Goal: Information Seeking & Learning: Understand process/instructions

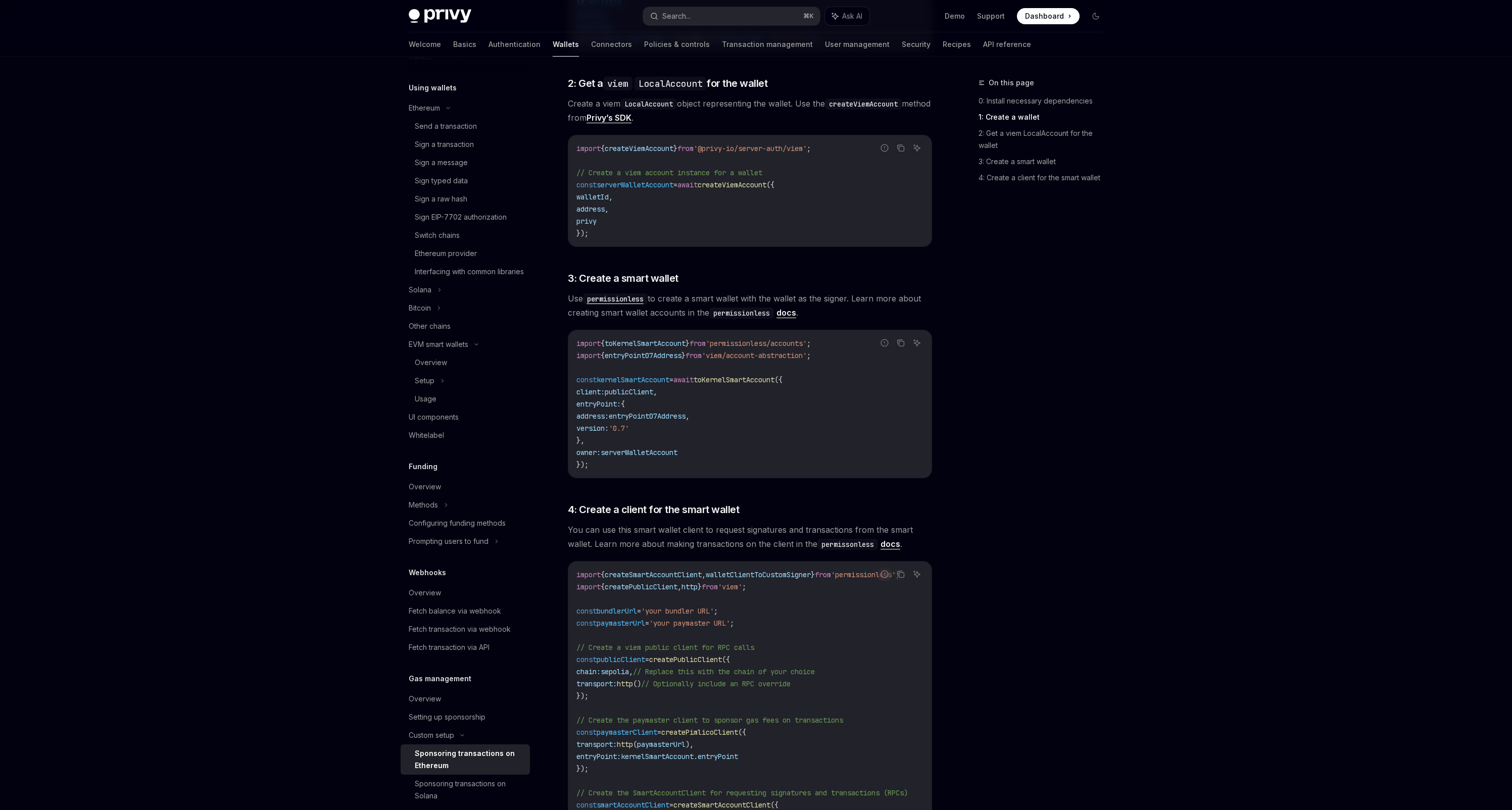
scroll to position [668, 0]
click at [570, 276] on span "3: Create a smart wallet" at bounding box center [623, 276] width 110 height 14
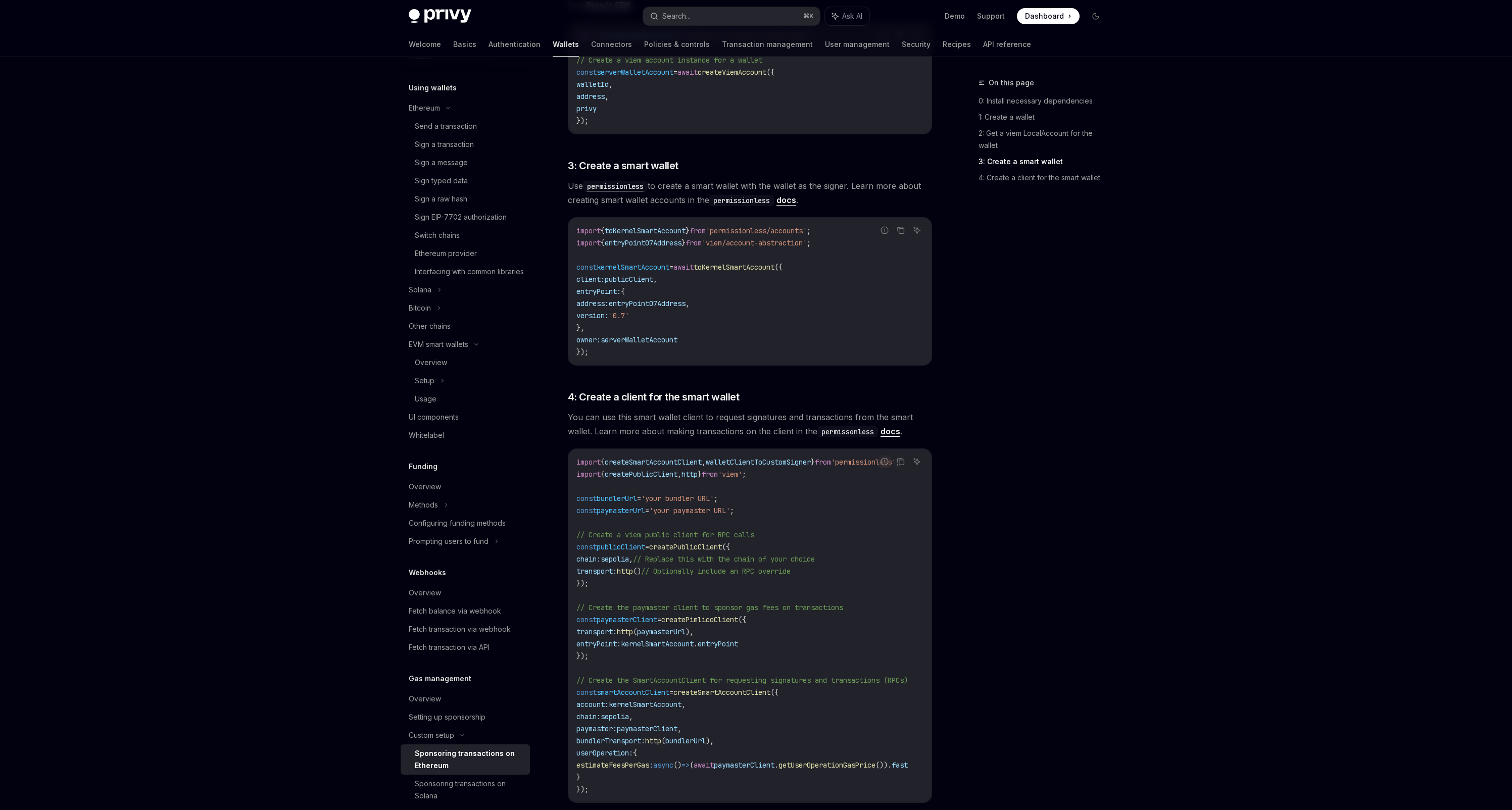
scroll to position [693, 0]
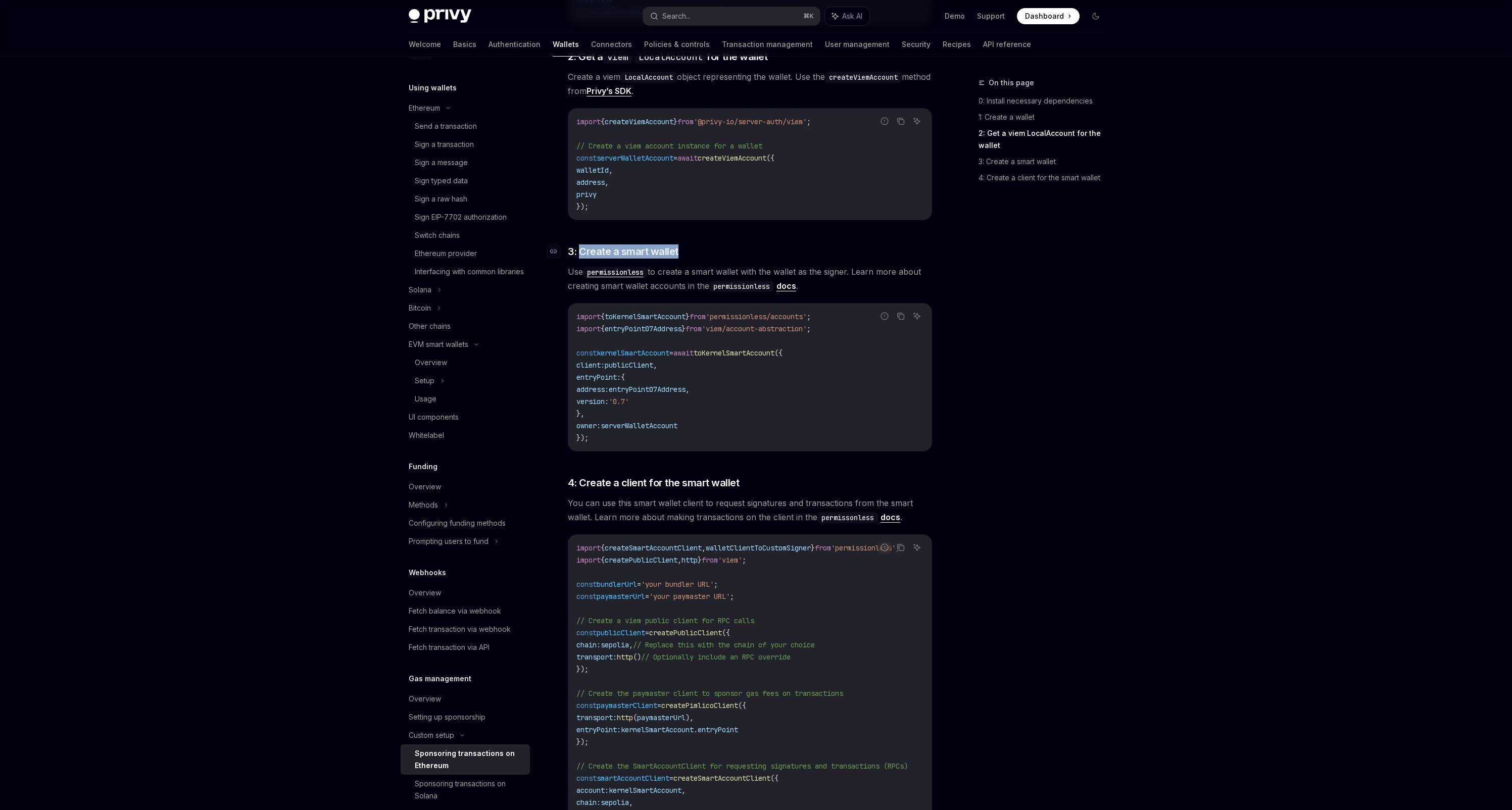
drag, startPoint x: 686, startPoint y: 256, endPoint x: 580, endPoint y: 251, distance: 106.1
click at [580, 251] on h3 "​ 3: Create a smart wallet" at bounding box center [750, 251] width 364 height 14
drag, startPoint x: 838, startPoint y: 318, endPoint x: 558, endPoint y: 314, distance: 280.0
click at [558, 314] on div "Custom setup Sponsoring transactions on Ethereum OpenAI Open in ChatGPT OpenAI …" at bounding box center [655, 219] width 558 height 1671
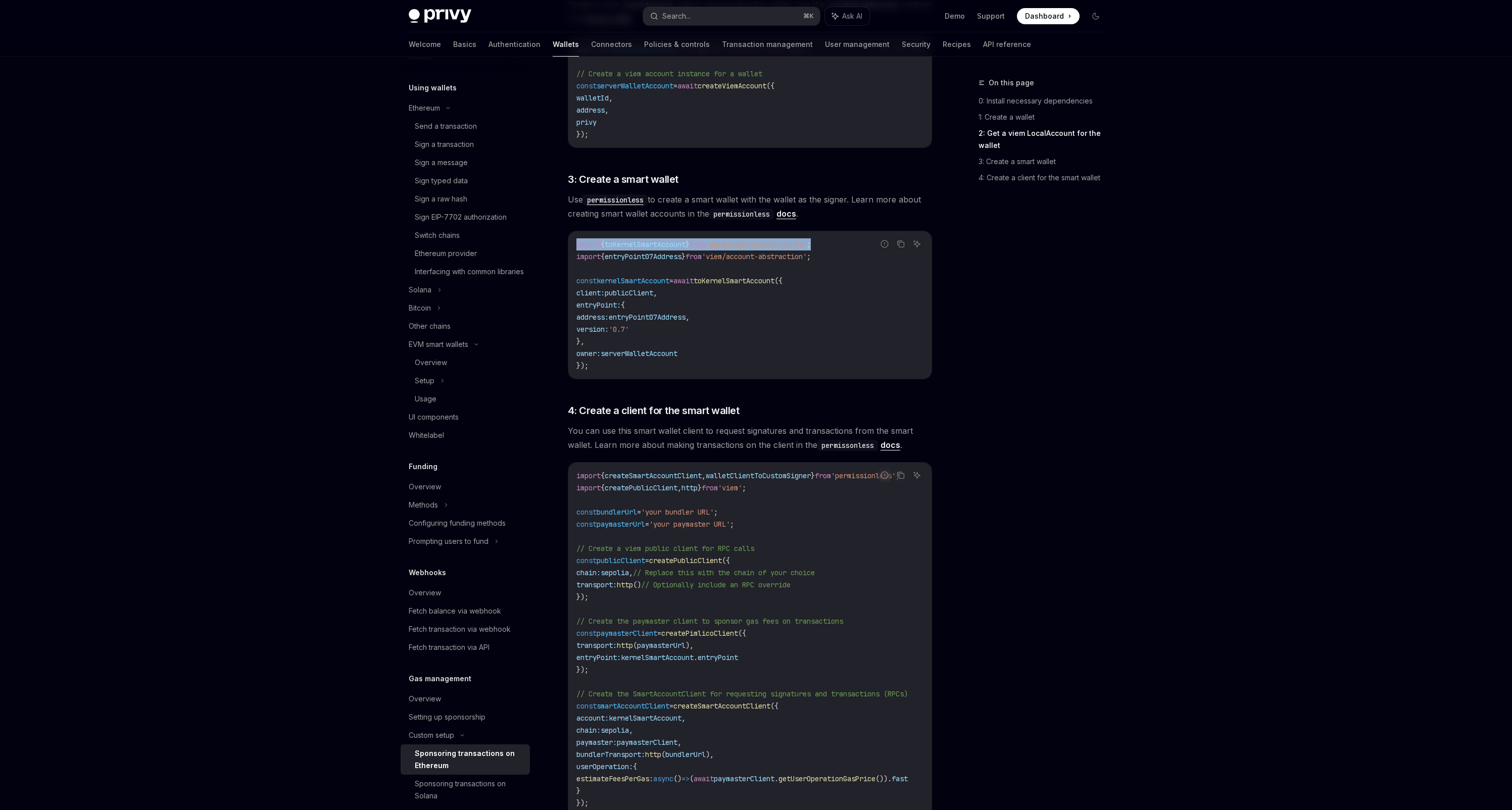
scroll to position [767, 0]
click at [758, 243] on span "'permissionless/accounts'" at bounding box center [756, 242] width 101 height 9
click at [742, 242] on span "'permissionless/accounts'" at bounding box center [756, 242] width 101 height 9
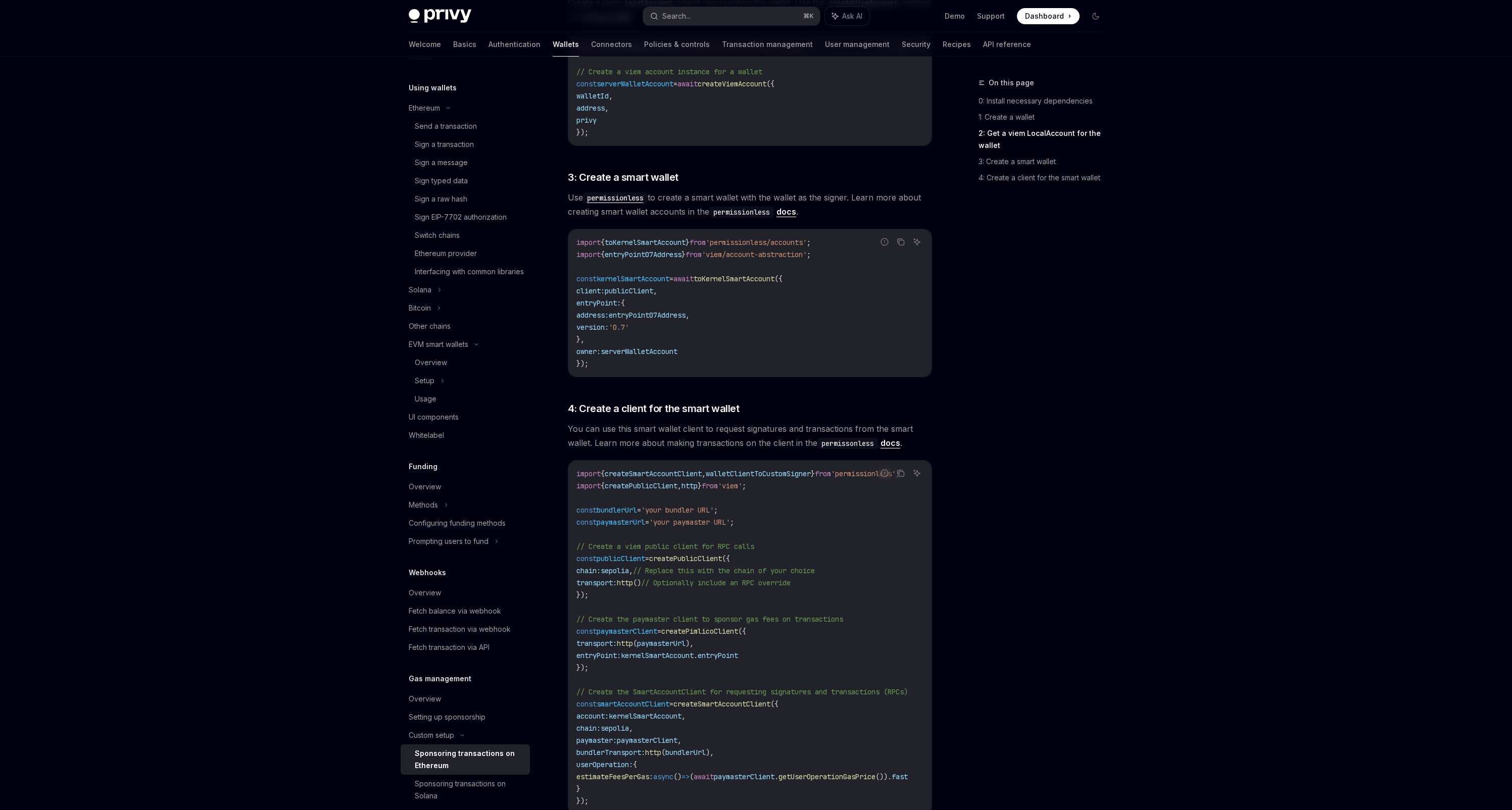
click at [647, 240] on span "toKernelSmartAccount" at bounding box center [645, 242] width 81 height 9
click at [669, 243] on span "toKernelSmartAccount" at bounding box center [645, 242] width 81 height 9
drag, startPoint x: 606, startPoint y: 368, endPoint x: 571, endPoint y: 280, distance: 94.7
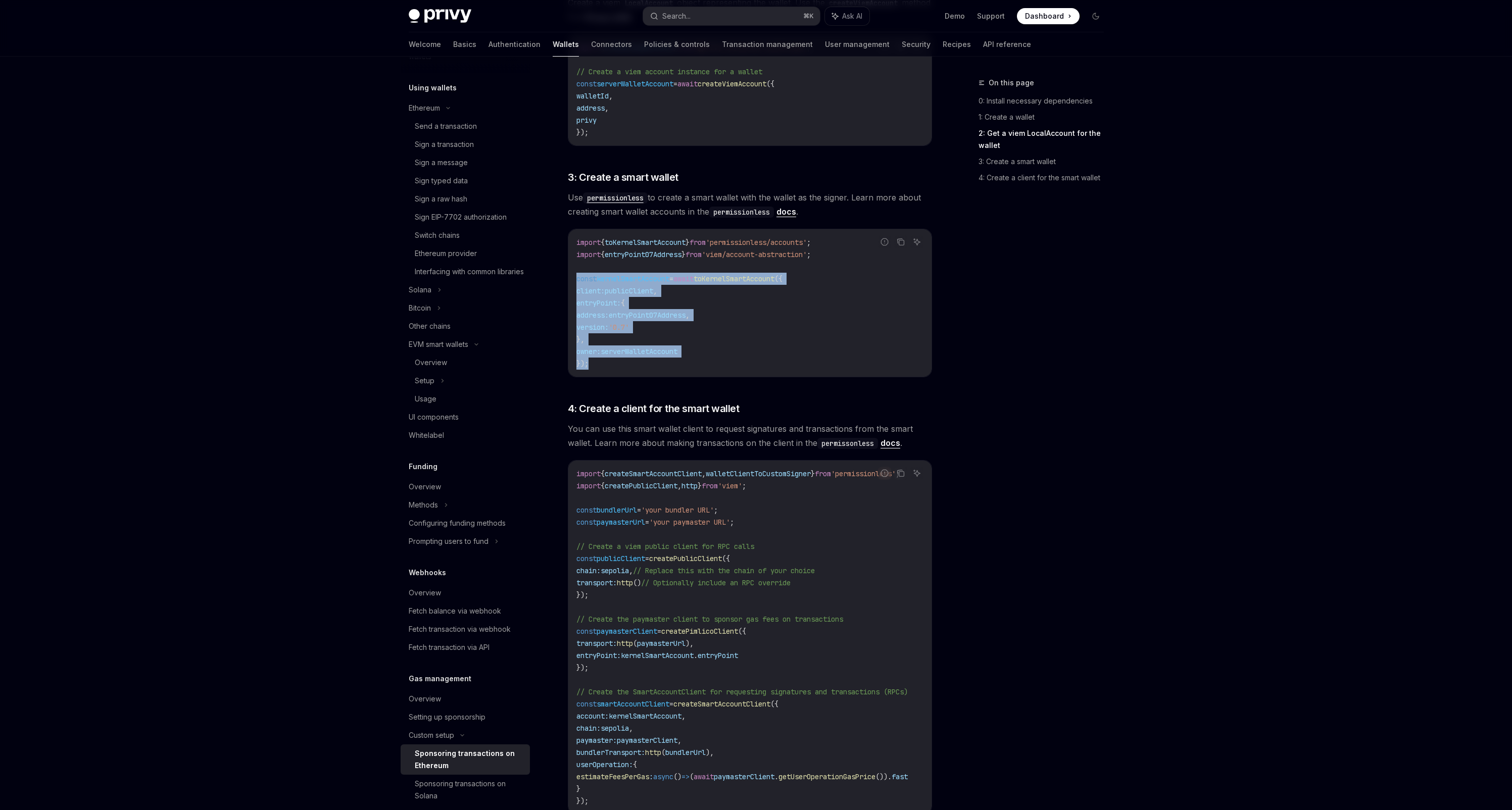
click at [571, 280] on div "import { toKernelSmartAccount } from 'permissionless/accounts' ; import { entry…" at bounding box center [750, 303] width 363 height 148
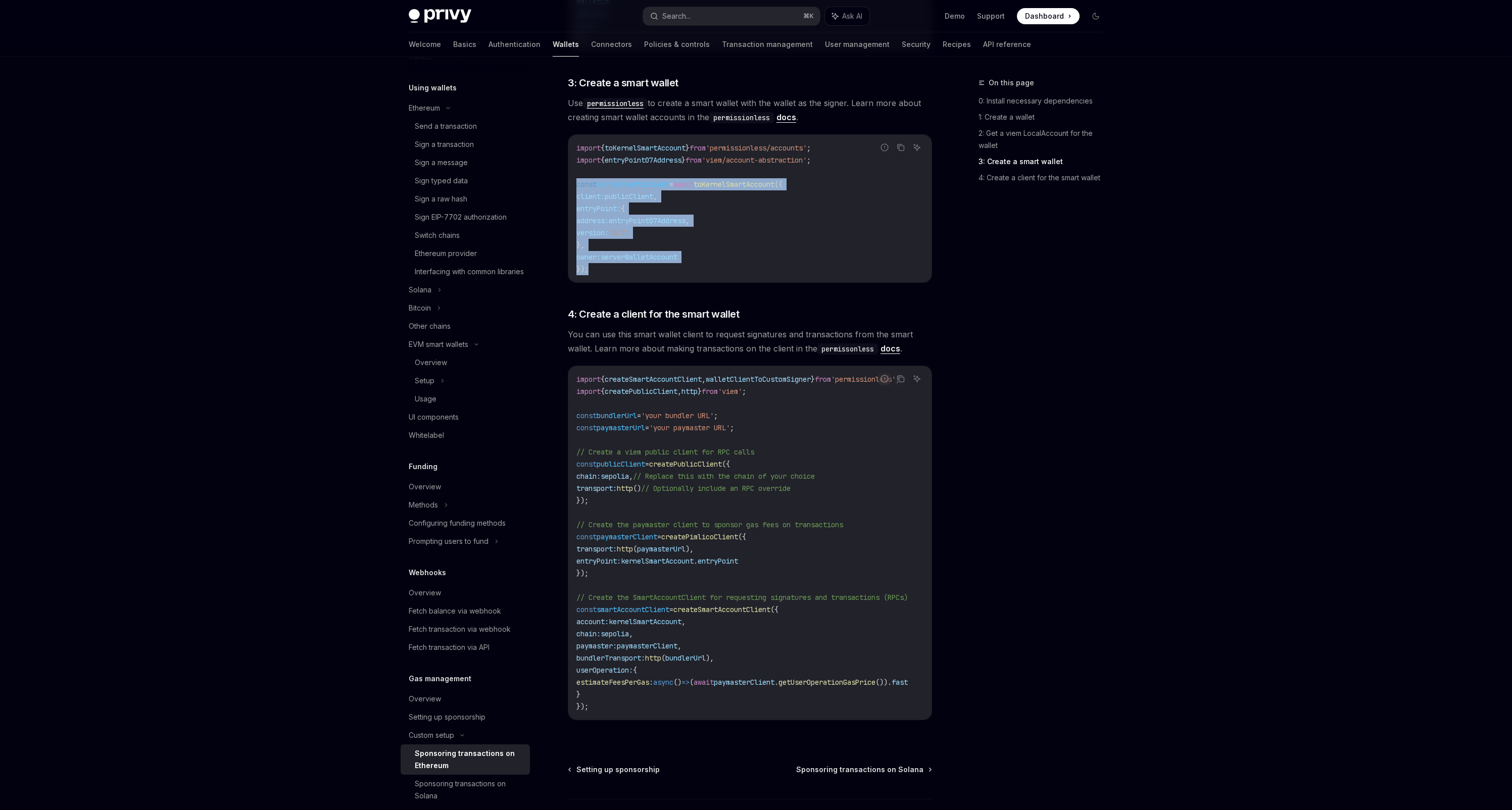
scroll to position [859, 0]
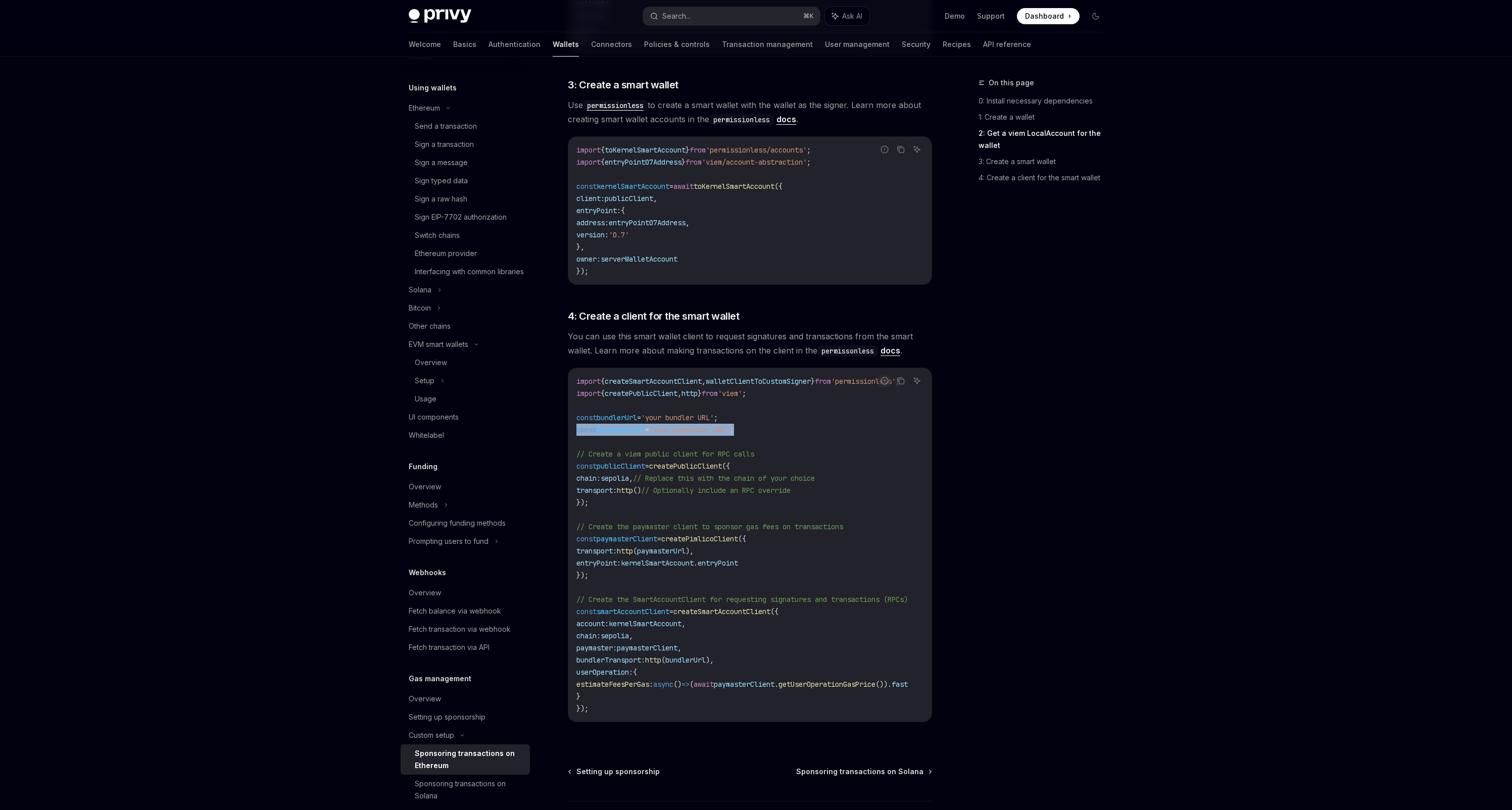
drag, startPoint x: 761, startPoint y: 428, endPoint x: 568, endPoint y: 429, distance: 193.0
click at [568, 429] on div "import { createSmartAccountClient , walletClientToCustomSigner } from 'permissi…" at bounding box center [750, 545] width 363 height 354
click at [614, 438] on code "import { createSmartAccountClient , walletClientToCustomSigner } from 'permissi…" at bounding box center [755, 545] width 355 height 339
click at [687, 233] on code "import { toKernelSmartAccount } from 'permissionless/accounts' ; import { entry…" at bounding box center [750, 211] width 347 height 133
click at [708, 193] on code "import { toKernelSmartAccount } from 'permissionless/accounts' ; import { entry…" at bounding box center [750, 211] width 347 height 133
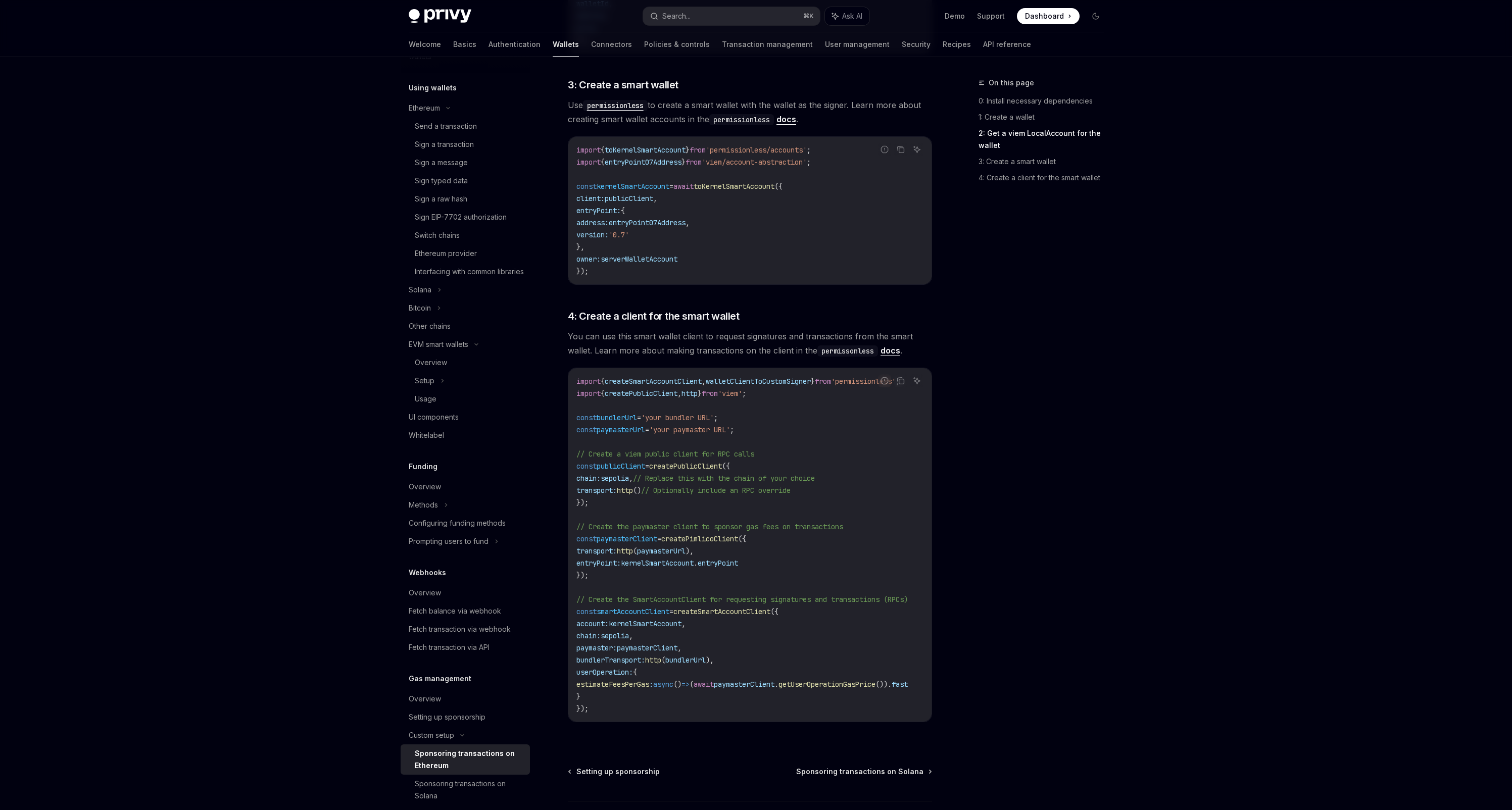
click at [782, 149] on span "'permissionless/accounts'" at bounding box center [756, 150] width 101 height 9
click at [664, 148] on span "toKernelSmartAccount" at bounding box center [645, 150] width 81 height 9
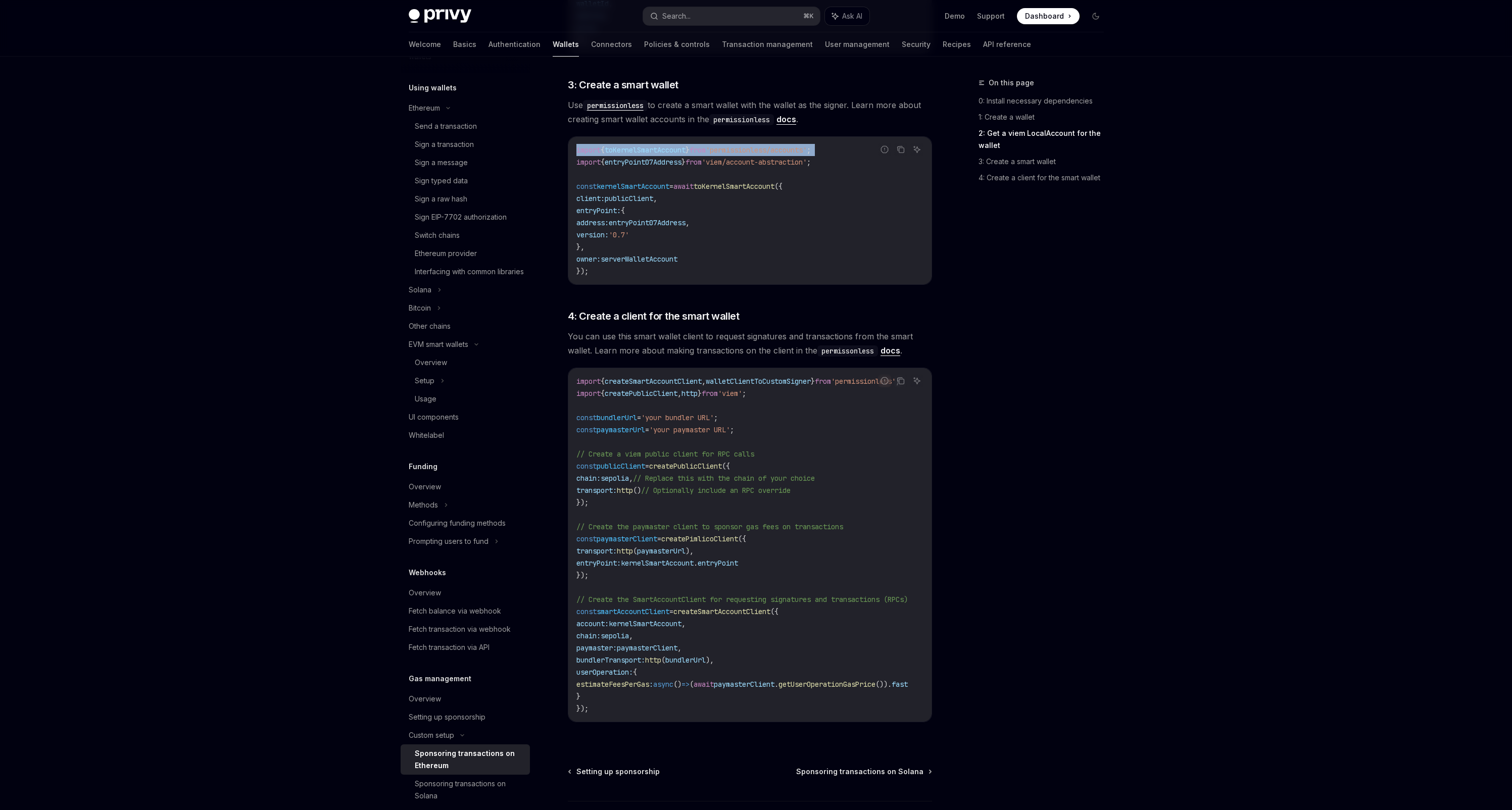
click at [655, 150] on span "toKernelSmartAccount" at bounding box center [645, 150] width 81 height 9
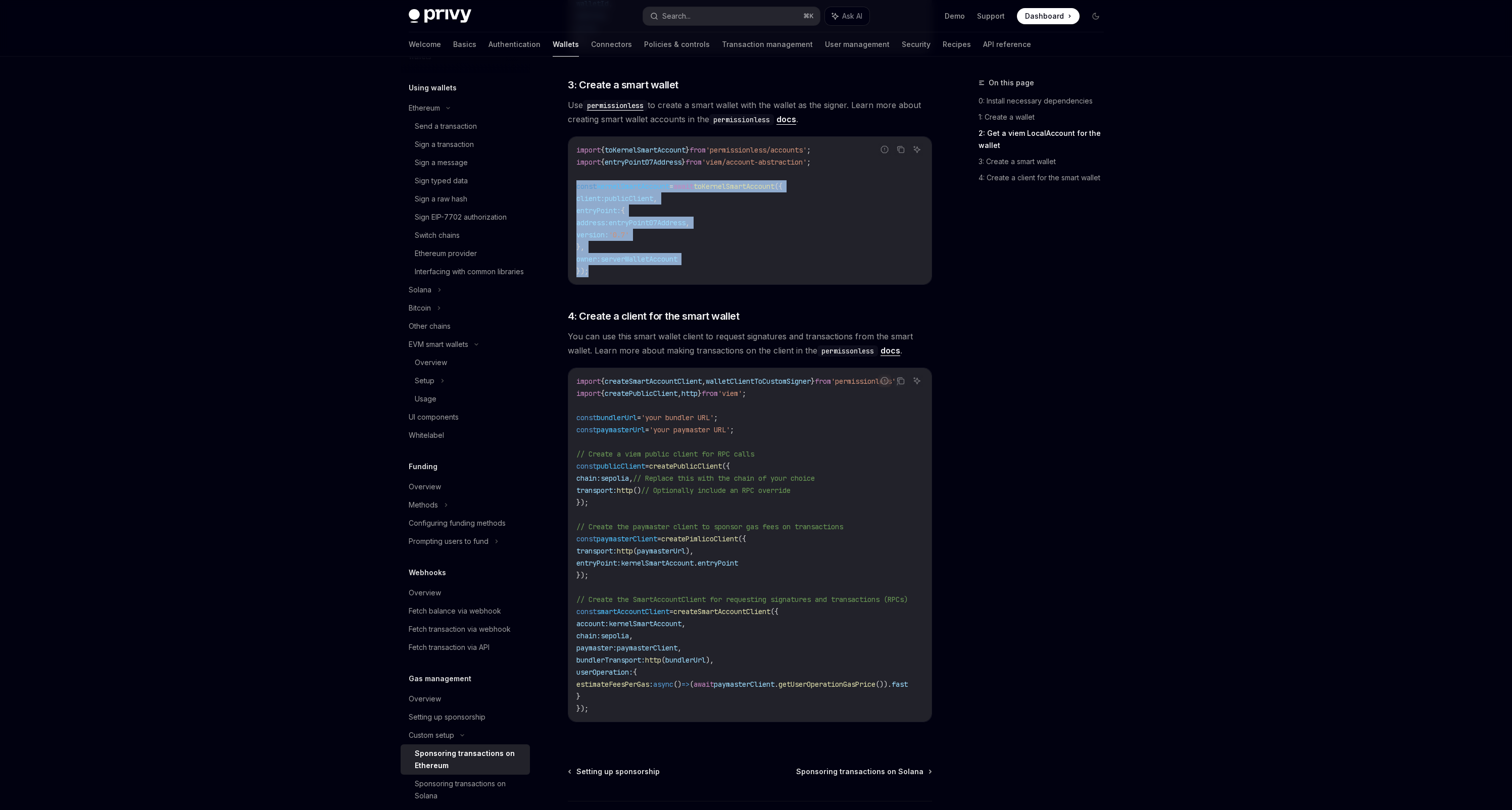
drag, startPoint x: 599, startPoint y: 272, endPoint x: 577, endPoint y: 185, distance: 89.7
click at [577, 185] on code "import { toKernelSmartAccount } from 'permissionless/accounts' ; import { entry…" at bounding box center [750, 211] width 347 height 133
click at [596, 275] on code "import { toKernelSmartAccount } from 'permissionless/accounts' ; import { entry…" at bounding box center [750, 211] width 347 height 133
drag, startPoint x: 597, startPoint y: 270, endPoint x: 575, endPoint y: 189, distance: 83.9
click at [575, 189] on div "import { toKernelSmartAccount } from 'permissionless/accounts' ; import { entry…" at bounding box center [750, 211] width 363 height 148
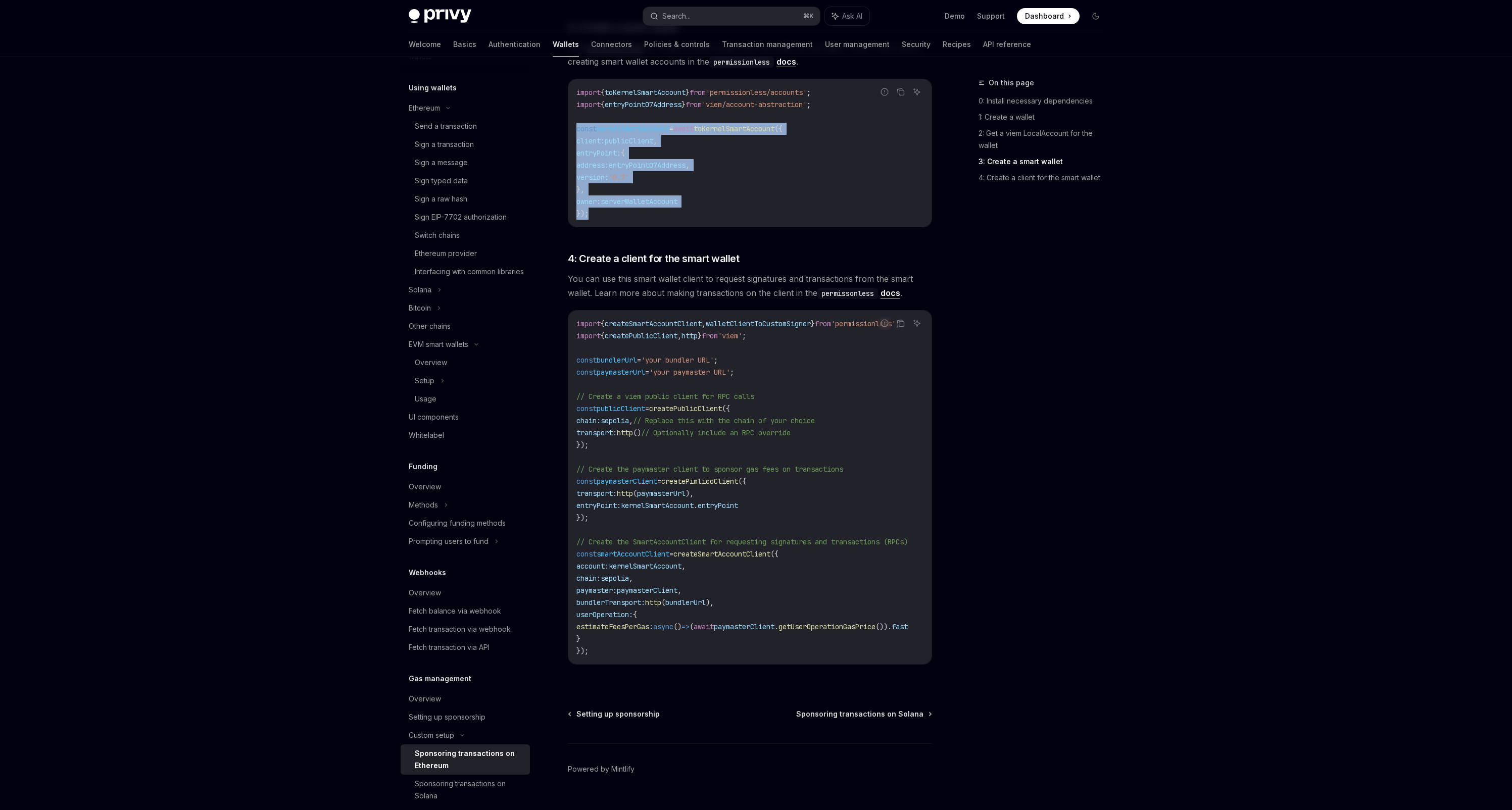
scroll to position [935, 0]
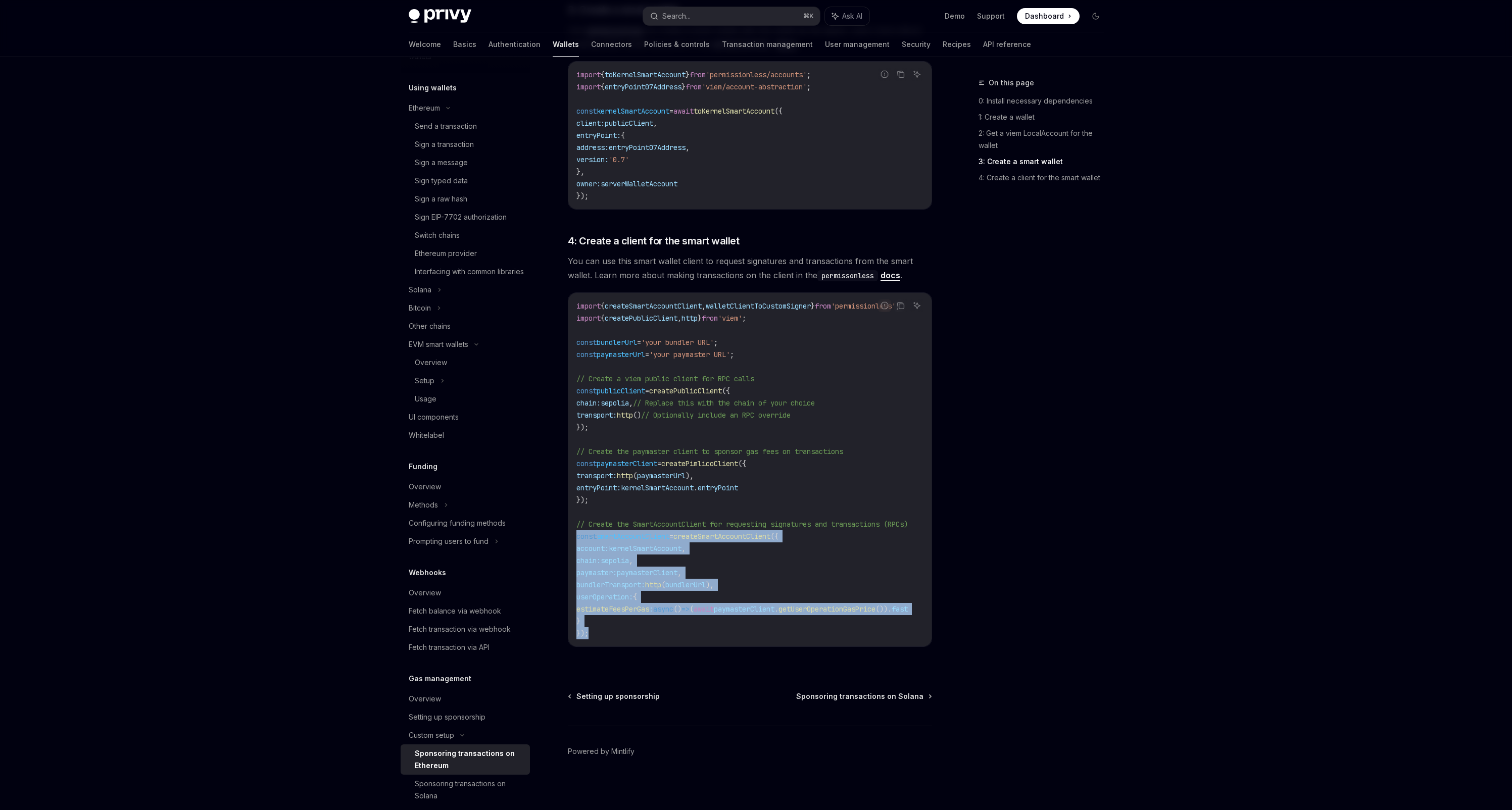
drag, startPoint x: 600, startPoint y: 630, endPoint x: 573, endPoint y: 533, distance: 100.7
click at [573, 533] on div "import { createSmartAccountClient , walletClientToCustomSigner } from 'permissi…" at bounding box center [750, 470] width 363 height 354
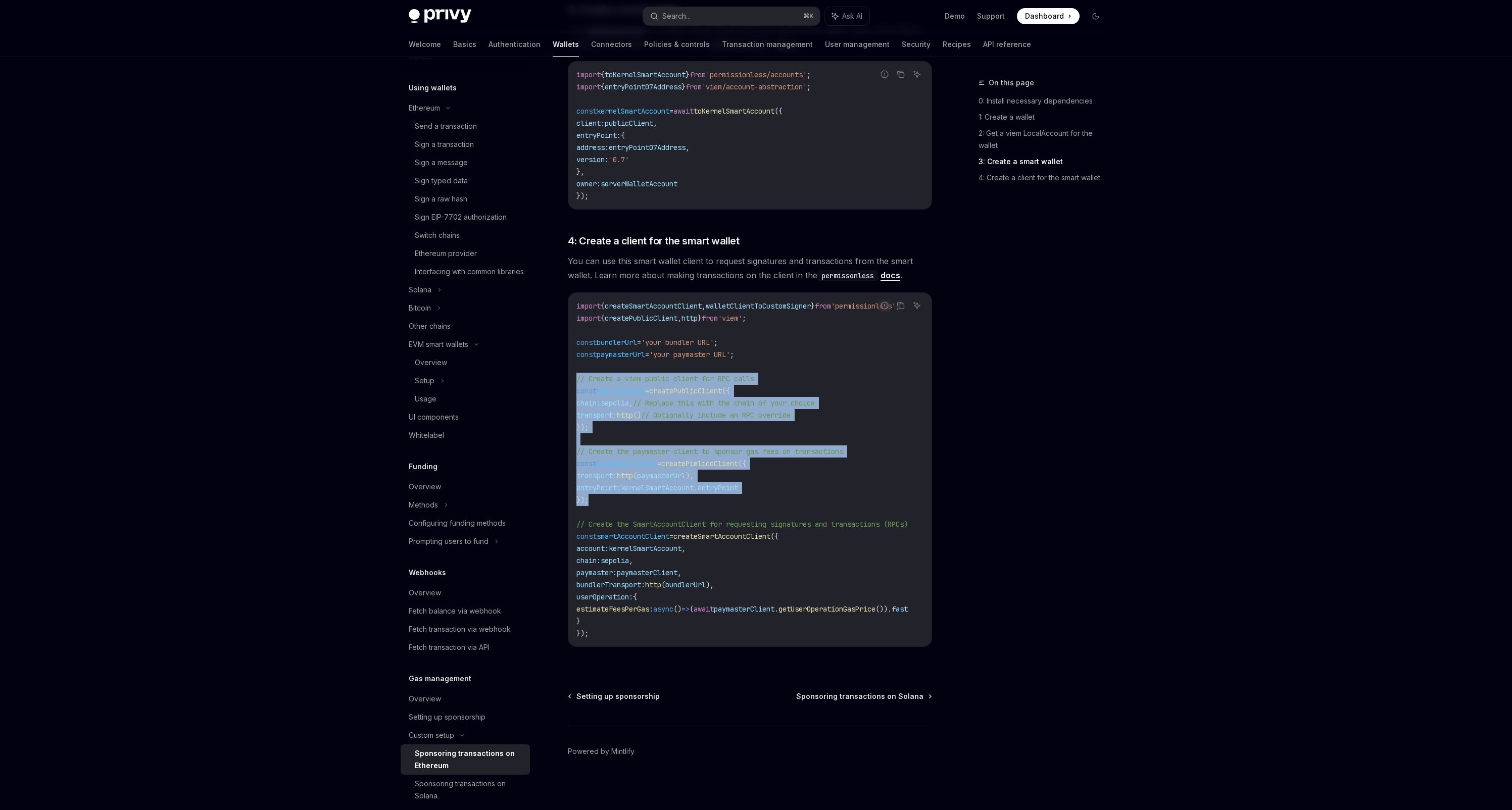
drag, startPoint x: 597, startPoint y: 504, endPoint x: 575, endPoint y: 381, distance: 125.0
click at [575, 381] on div "import { createSmartAccountClient , walletClientToCustomSigner } from 'permissi…" at bounding box center [750, 470] width 363 height 354
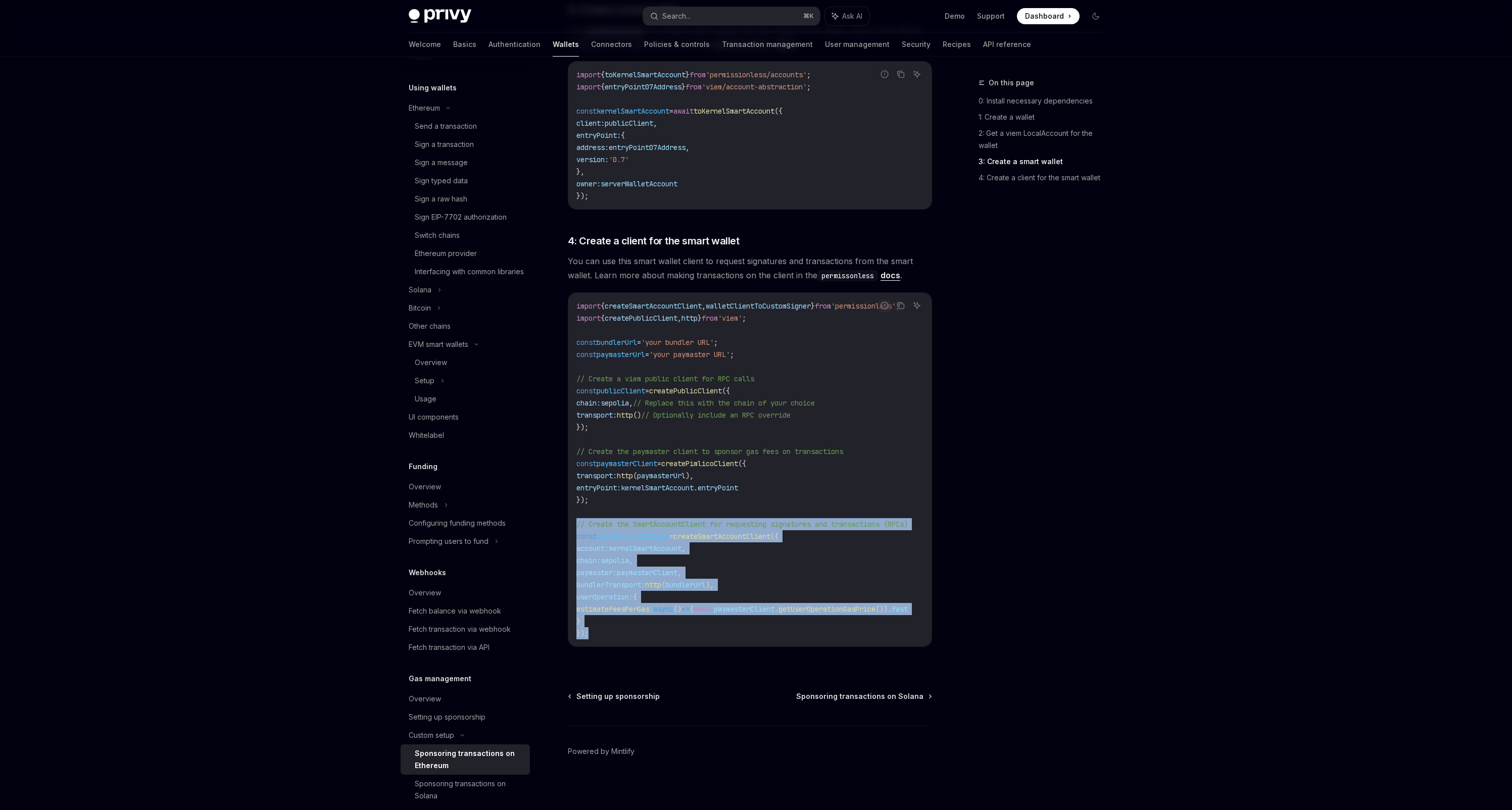
drag, startPoint x: 598, startPoint y: 640, endPoint x: 568, endPoint y: 523, distance: 120.8
click at [568, 523] on div "Report incorrect code Copy Ask AI import { createSmartAccountClient , walletCli…" at bounding box center [750, 469] width 364 height 355
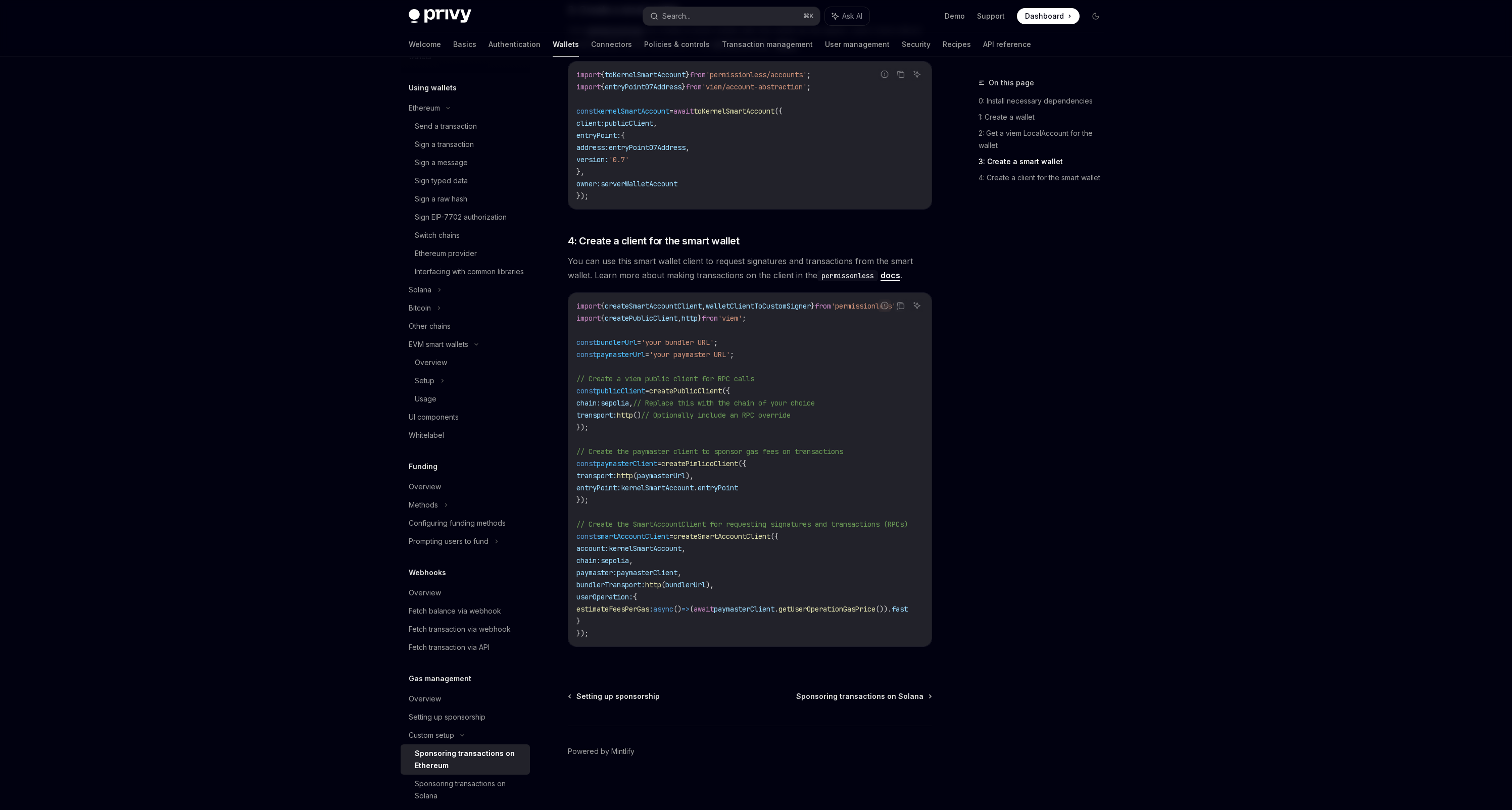
click at [635, 355] on span "paymasterUrl" at bounding box center [621, 355] width 49 height 9
click at [641, 375] on span "// Create a viem public client for RPC calls" at bounding box center [666, 378] width 178 height 9
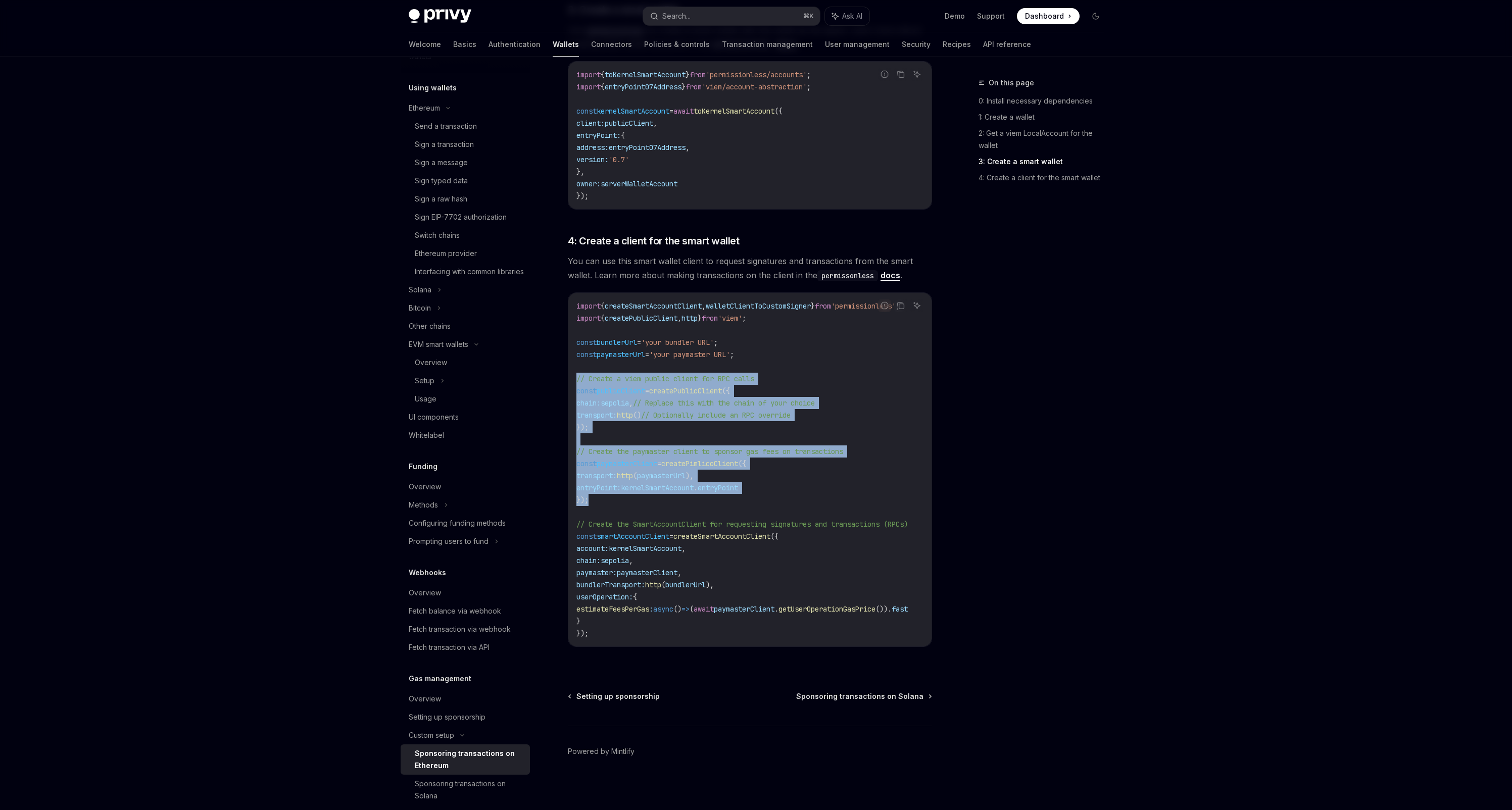
drag, startPoint x: 608, startPoint y: 501, endPoint x: 577, endPoint y: 382, distance: 123.0
click at [577, 382] on code "import { createSmartAccountClient , walletClientToCustomSigner } from 'permissi…" at bounding box center [755, 470] width 355 height 339
click at [663, 447] on span "// Create the paymaster client to sponsor gas fees on transactions" at bounding box center [710, 451] width 267 height 9
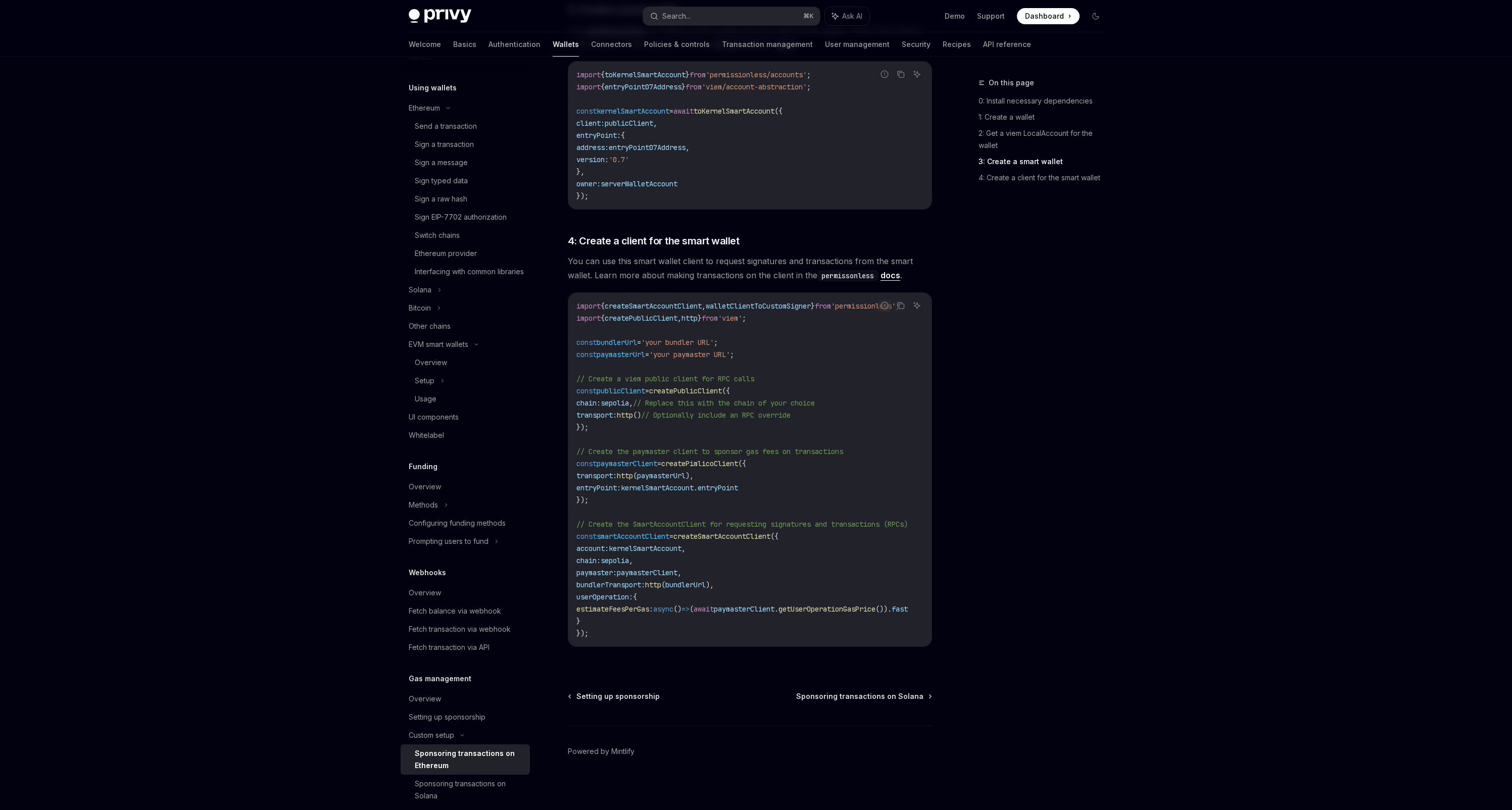
click at [633, 355] on span "paymasterUrl" at bounding box center [621, 355] width 49 height 9
click at [650, 369] on code "import { createSmartAccountClient , walletClientToCustomSigner } from 'permissi…" at bounding box center [755, 470] width 355 height 339
click at [639, 357] on span "paymasterUrl" at bounding box center [621, 355] width 49 height 9
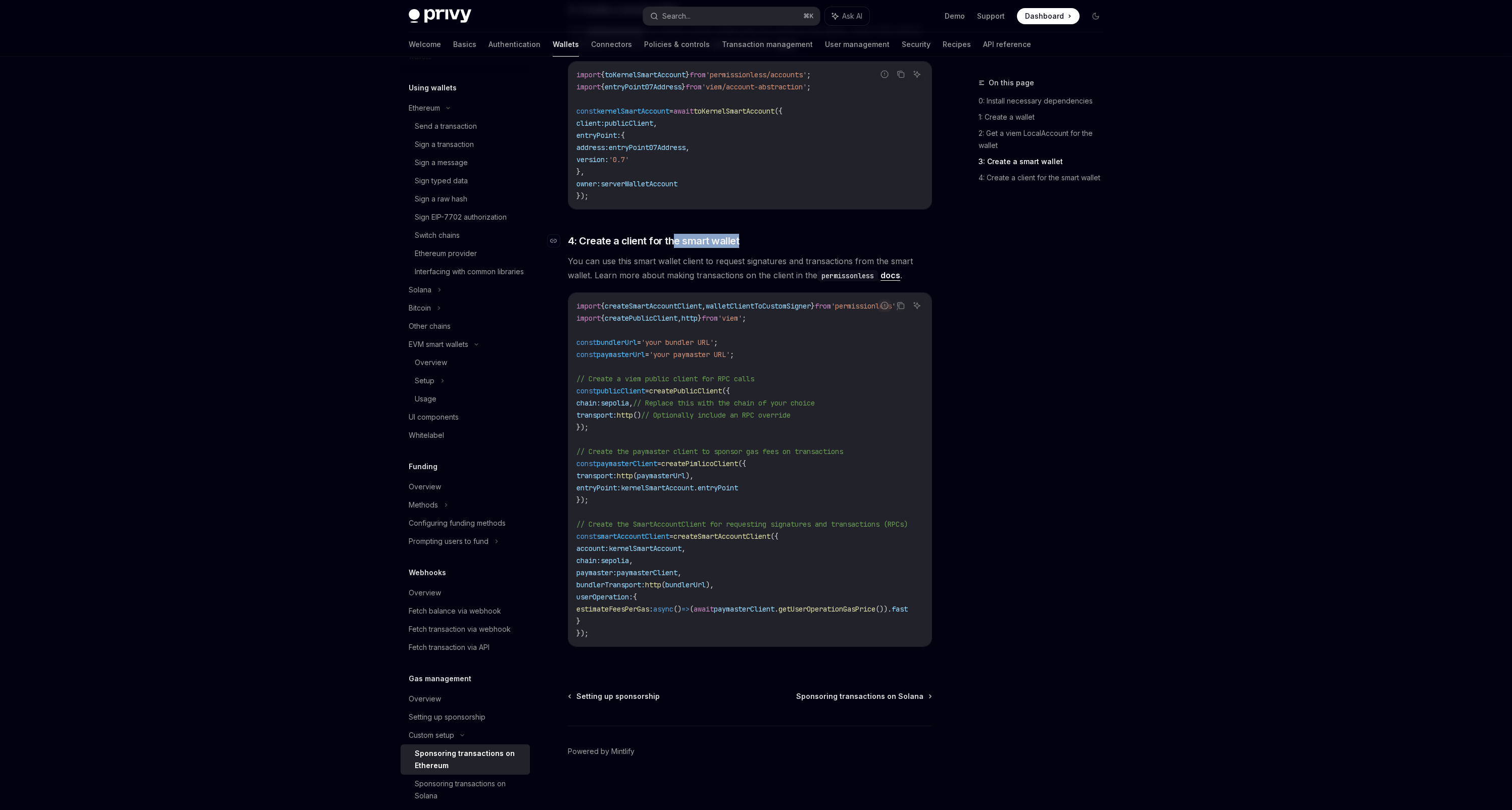
drag, startPoint x: 745, startPoint y: 238, endPoint x: 669, endPoint y: 239, distance: 76.0
click at [670, 239] on h3 "​ 4: Create a client for the smart wallet" at bounding box center [750, 241] width 364 height 14
click at [633, 357] on span "paymasterUrl" at bounding box center [621, 355] width 49 height 9
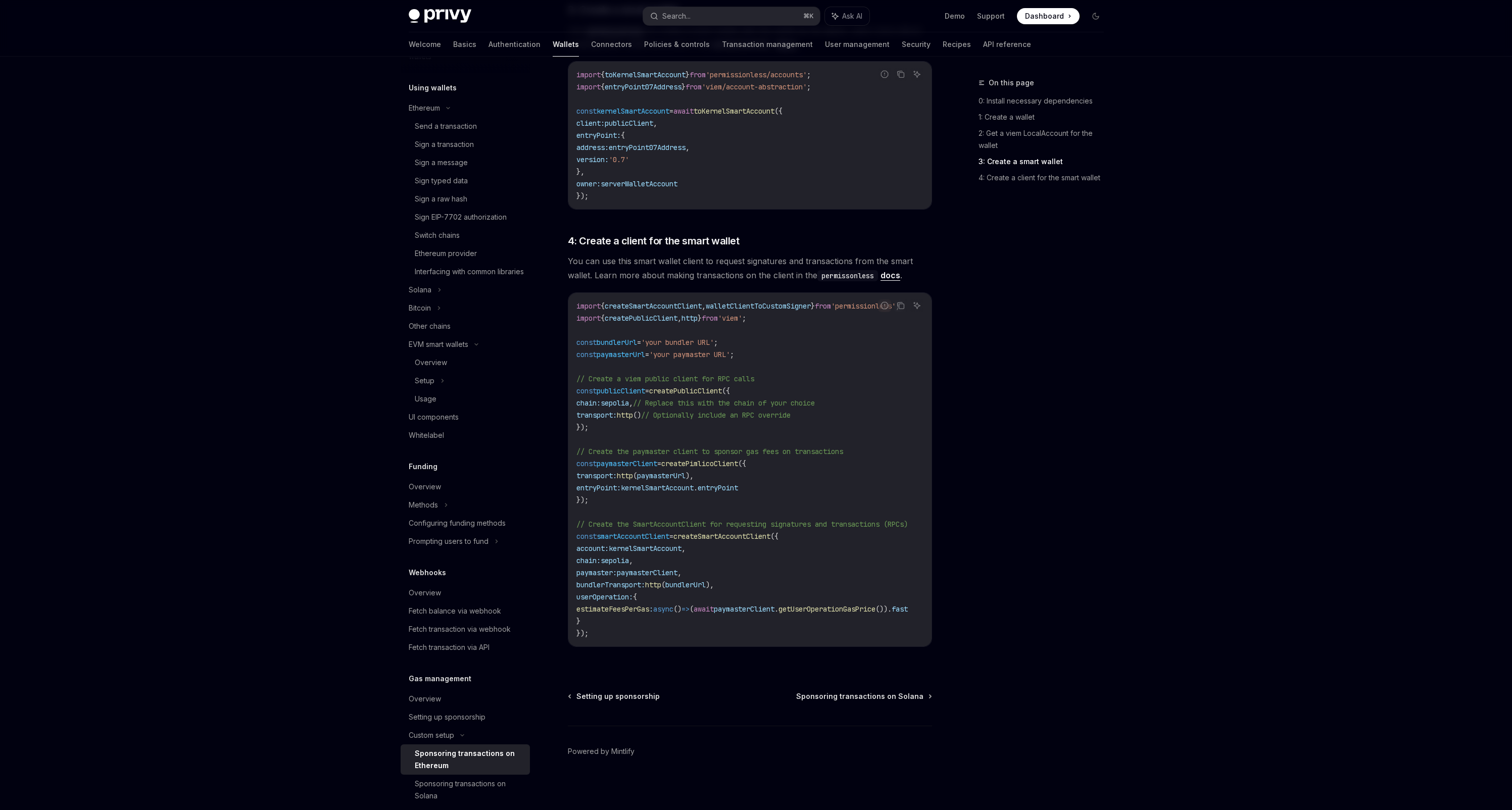
click at [618, 352] on span "paymasterUrl" at bounding box center [621, 355] width 49 height 9
